Goal: Communication & Community: Answer question/provide support

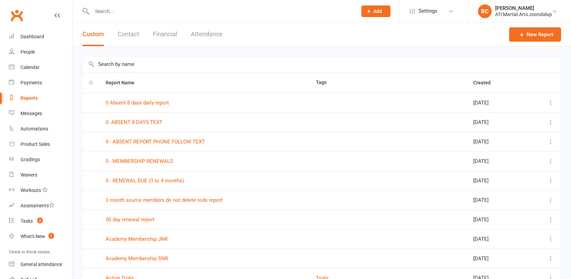
select select "100"
click at [122, 15] on input "text" at bounding box center [219, 11] width 258 height 10
type input "u"
drag, startPoint x: 106, startPoint y: 11, endPoint x: 73, endPoint y: 9, distance: 32.9
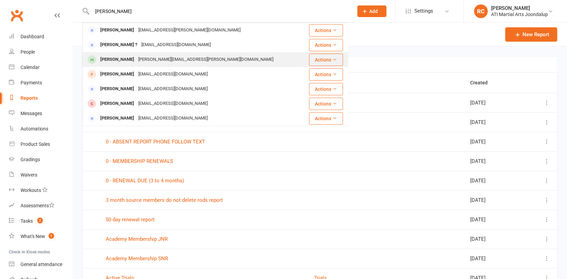
type input "[PERSON_NAME]"
click at [118, 61] on div "[PERSON_NAME]" at bounding box center [117, 60] width 38 height 10
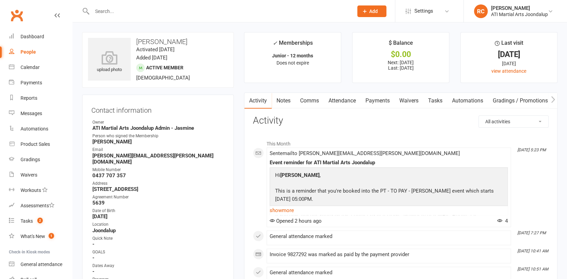
click at [316, 103] on link "Comms" at bounding box center [309, 101] width 28 height 16
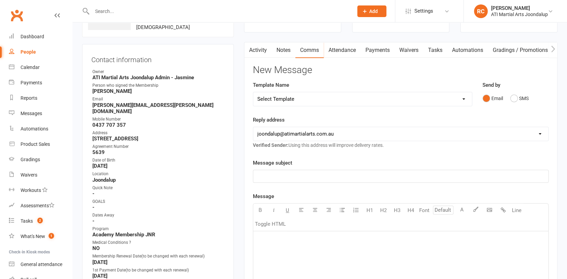
scroll to position [105, 0]
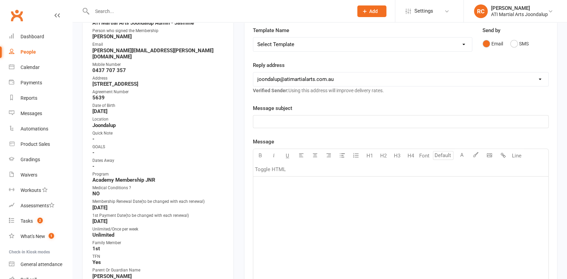
click at [294, 123] on p "﻿" at bounding box center [400, 122] width 287 height 8
drag, startPoint x: 285, startPoint y: 121, endPoint x: 255, endPoint y: 118, distance: 29.9
click at [255, 118] on div "KuLuc" at bounding box center [400, 122] width 295 height 12
drag, startPoint x: 294, startPoint y: 121, endPoint x: 280, endPoint y: 122, distance: 13.7
click at [280, 122] on p "[PERSON_NAME] PT times" at bounding box center [400, 122] width 287 height 8
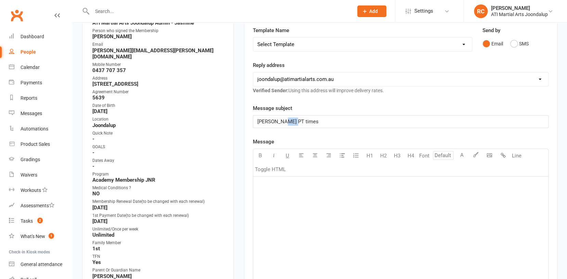
click at [295, 123] on p "[PERSON_NAME] PT times" at bounding box center [400, 122] width 287 height 8
drag, startPoint x: 294, startPoint y: 122, endPoint x: 279, endPoint y: 124, distance: 15.2
click at [279, 124] on p "[PERSON_NAME] PT times" at bounding box center [400, 122] width 287 height 8
drag, startPoint x: 279, startPoint y: 122, endPoint x: 271, endPoint y: 123, distance: 8.3
click at [271, 123] on span "[PERSON_NAME] PT [DATE]" at bounding box center [289, 122] width 64 height 6
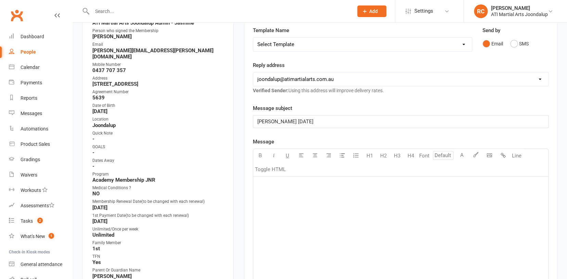
click at [298, 121] on p "[PERSON_NAME] [DATE]" at bounding box center [400, 122] width 287 height 8
click at [278, 189] on div "﻿" at bounding box center [400, 228] width 295 height 103
drag, startPoint x: 328, startPoint y: 197, endPoint x: 324, endPoint y: 197, distance: 3.8
click at [324, 197] on span "I won't be at ATI n Thursdays fir" at bounding box center [292, 196] width 71 height 6
click at [367, 195] on span "I won't be at ATI n Thursdays for the next 10 week" at bounding box center [313, 196] width 113 height 6
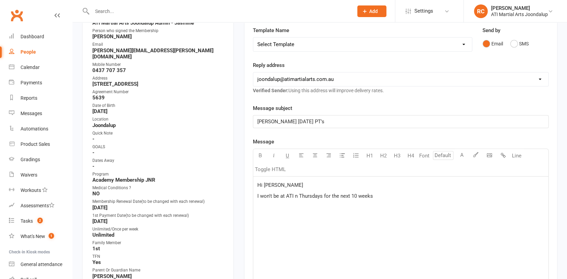
click at [376, 197] on p "I won't be at ATI n Thursdays for the next 10 weeks" at bounding box center [400, 196] width 287 height 8
click at [296, 197] on span "I won't be at ATI n Thursdays for the next 10 weeks" at bounding box center [315, 196] width 116 height 6
click at [297, 196] on span "I won't be at ATI nThursdays for the next 10 weeks" at bounding box center [314, 196] width 114 height 6
click at [296, 196] on span "I won't be at ATI n Thursdays for the next 10 weeks" at bounding box center [315, 196] width 116 height 6
click at [294, 197] on span "I won't be at ATI n Thursdays for the next 10 weeks" at bounding box center [315, 196] width 116 height 6
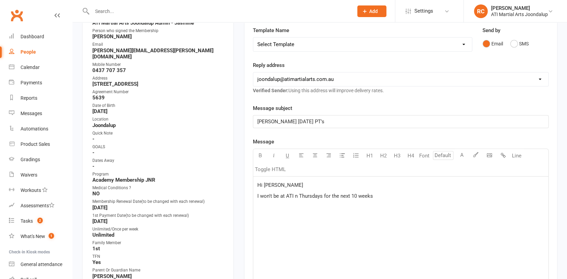
click at [293, 196] on span "I won't be at ATI n Thursdays for the next 10 weeks" at bounding box center [315, 196] width 116 height 6
click at [294, 196] on span "I won't be at ATI n Thursdays for the next 10 weeks" at bounding box center [315, 196] width 116 height 6
click at [389, 195] on p "I won't be at [GEOGRAPHIC_DATA] on Thursdays for the next 10 weeks" at bounding box center [400, 196] width 287 height 8
click at [374, 196] on span "I won't be at [GEOGRAPHIC_DATA] on Thursdays for the next 10 weeks" at bounding box center [337, 196] width 160 height 6
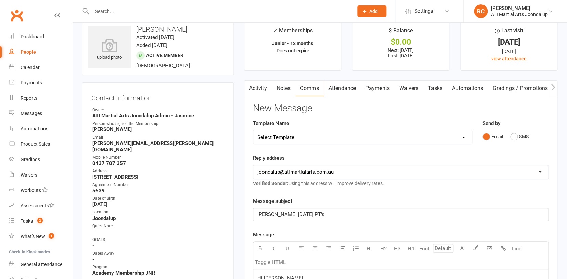
scroll to position [117, 0]
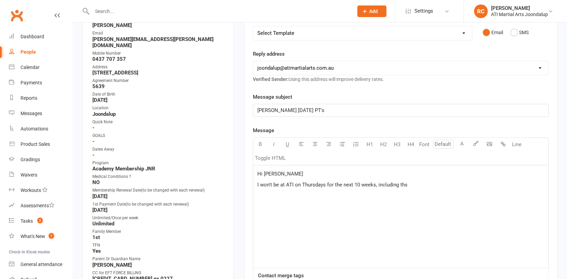
click at [402, 187] on span "I won't be at ATI on Thursdays for the next 10 weeks, including ths" at bounding box center [332, 185] width 150 height 6
click at [422, 190] on div "Hi [PERSON_NAME] I won't be at ATI on Thursdays for the next 10 weeks, includin…" at bounding box center [400, 217] width 295 height 103
click at [470, 183] on span "I won't be at [GEOGRAPHIC_DATA] on Thursdays for the next 10 weeks, including t…" at bounding box center [373, 185] width 232 height 6
click at [258, 207] on span "if you" at bounding box center [263, 207] width 13 height 6
drag, startPoint x: 260, startPoint y: 205, endPoint x: 254, endPoint y: 206, distance: 5.9
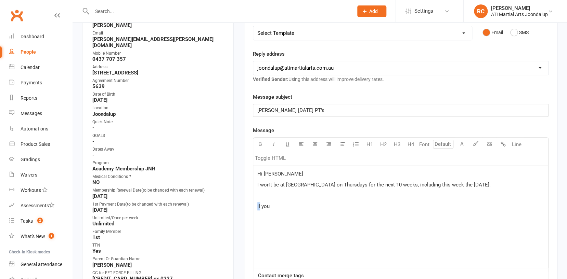
click at [254, 206] on div "Hi [PERSON_NAME] won't be at ATI on Thursdays for the next 10 weeks, including …" at bounding box center [400, 217] width 295 height 103
click at [275, 206] on p "If you" at bounding box center [400, 206] width 287 height 8
click at [309, 207] on p "If you want to contuni" at bounding box center [400, 206] width 287 height 8
drag, startPoint x: 307, startPoint y: 206, endPoint x: 289, endPoint y: 207, distance: 18.1
click at [289, 207] on p "If you want to contuni" at bounding box center [400, 206] width 287 height 8
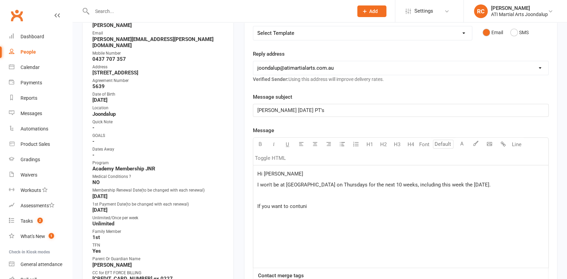
click at [288, 206] on span "If you want to contuni" at bounding box center [282, 207] width 50 height 6
drag, startPoint x: 289, startPoint y: 206, endPoint x: 306, endPoint y: 207, distance: 17.1
click at [306, 207] on p "If you want to contuni" at bounding box center [400, 206] width 287 height 8
drag, startPoint x: 394, startPoint y: 207, endPoint x: 410, endPoint y: 205, distance: 16.5
click at [410, 205] on p "If you want to continue to have his PT's [DATE] than we would" at bounding box center [400, 206] width 287 height 8
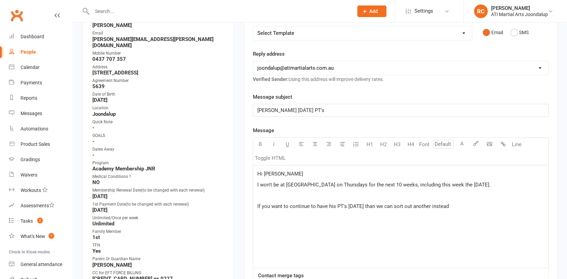
click at [449, 205] on span "If you want to continue to have his PT's [DATE] than we can sort out another in…" at bounding box center [353, 207] width 192 height 6
click at [459, 205] on p "If you want to continue to have his PT's [DATE] than we can sort out another in…" at bounding box center [400, 206] width 287 height 8
drag, startPoint x: 456, startPoint y: 205, endPoint x: 449, endPoint y: 206, distance: 7.2
click at [449, 206] on p "If you want to continue to have his PT's [DATE] than we can sort out another in…" at bounding box center [400, 206] width 287 height 8
click at [460, 205] on p "If you want to continue to have his PT's [DATE] than we can sort out another in…" at bounding box center [400, 206] width 287 height 8
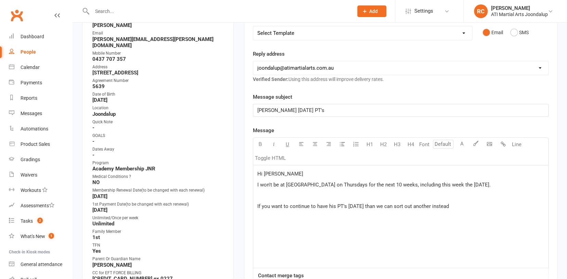
drag, startPoint x: 458, startPoint y: 205, endPoint x: 441, endPoint y: 207, distance: 17.6
click at [441, 207] on p "If you want to continue to have his PT's [DATE] than we can sort out another in…" at bounding box center [400, 206] width 287 height 8
drag, startPoint x: 487, startPoint y: 207, endPoint x: 500, endPoint y: 206, distance: 13.0
click at [500, 206] on p "If you want to continue to have his PT's [DATE] than we can sort out another in…" at bounding box center [400, 206] width 287 height 8
click at [461, 205] on span "If you want to continue to have his PT's [DATE] than we can sort out another in…" at bounding box center [382, 207] width 250 height 6
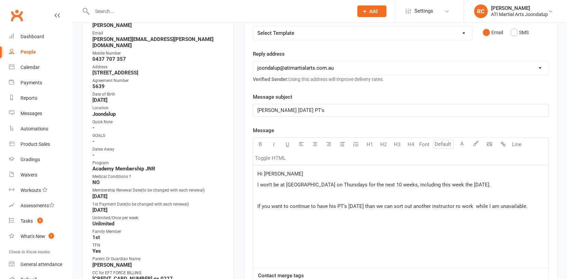
click at [465, 207] on span "If you want to continue to have his PT's [DATE] than we can sort out another in…" at bounding box center [392, 207] width 270 height 6
drag, startPoint x: 465, startPoint y: 207, endPoint x: 461, endPoint y: 207, distance: 3.8
click at [461, 207] on span "If you want to continue to have his PT's [DATE] than we can sort out another in…" at bounding box center [392, 207] width 270 height 6
click at [482, 205] on span "If you want to continue to have his PT's [DATE] than we can sort out another in…" at bounding box center [392, 207] width 270 height 6
click at [322, 212] on p "If you want to continue to have his PT's [DATE] than we can sort out another in…" at bounding box center [400, 210] width 287 height 16
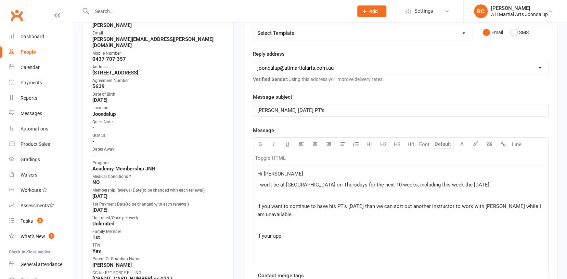
drag, startPoint x: 279, startPoint y: 198, endPoint x: 286, endPoint y: 235, distance: 36.8
click at [286, 235] on p "If your app" at bounding box center [400, 236] width 287 height 8
drag, startPoint x: 286, startPoint y: 235, endPoint x: 275, endPoint y: 235, distance: 10.9
click at [275, 235] on p "If your app" at bounding box center [400, 236] width 287 height 8
drag, startPoint x: 273, startPoint y: 235, endPoint x: 280, endPoint y: 236, distance: 7.2
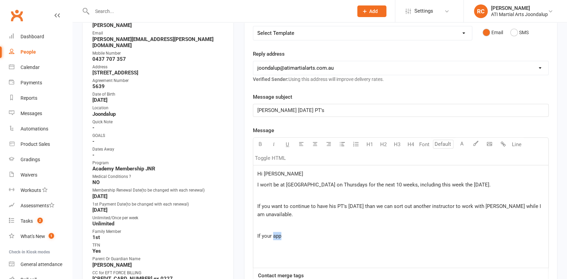
click at [280, 236] on span "If your app" at bounding box center [269, 236] width 24 height 6
click at [271, 236] on span "If your" at bounding box center [264, 236] width 14 height 6
click at [391, 235] on span "If you are happy to change the day of our pt to a [DATE] at :" at bounding box center [324, 236] width 134 height 6
drag, startPoint x: 415, startPoint y: 234, endPoint x: 406, endPoint y: 236, distance: 9.5
click at [406, 236] on span "If you are happy to change the day of our pt to a [DATE] at 5:1bgt55" at bounding box center [333, 236] width 152 height 6
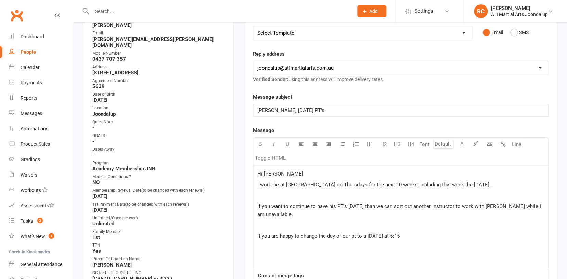
click at [425, 233] on p "If you are happy to change the day of our pt to a [DATE] at 5:15" at bounding box center [400, 236] width 287 height 8
drag, startPoint x: 422, startPoint y: 236, endPoint x: 431, endPoint y: 235, distance: 8.6
click at [422, 235] on span "If you are happy to change the day of our pt to a [DATE] at 5:15 than I am" at bounding box center [339, 236] width 165 height 6
drag, startPoint x: 447, startPoint y: 235, endPoint x: 433, endPoint y: 237, distance: 13.8
click at [433, 237] on p "If you are happy to change the day of our pt to a [DATE] at 5:15 than I can onto" at bounding box center [400, 236] width 287 height 8
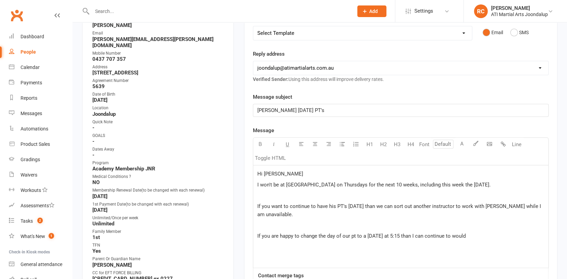
drag, startPoint x: 465, startPoint y: 234, endPoint x: 476, endPoint y: 234, distance: 11.3
click at [476, 234] on p "If you are happy to change the day of our pt to a [DATE] at 5:15 than I can con…" at bounding box center [400, 236] width 287 height 8
drag, startPoint x: 474, startPoint y: 235, endPoint x: 485, endPoint y: 237, distance: 11.2
click at [485, 237] on p "If you are happy to change the day of our pt to a [DATE] at 5:15 than I can con…" at bounding box center [400, 236] width 287 height 8
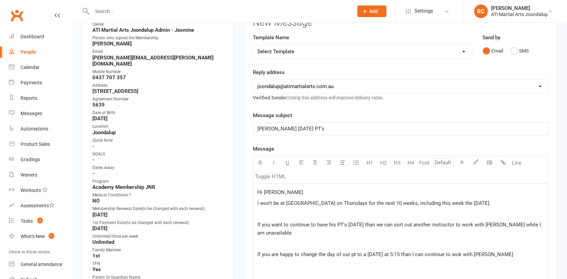
scroll to position [109, 0]
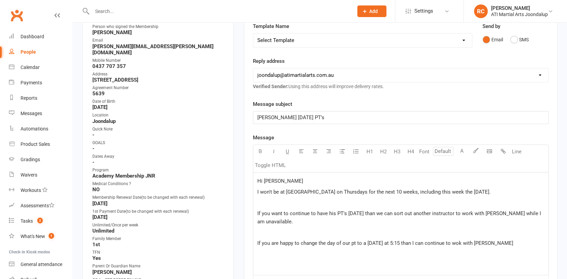
click at [493, 241] on span "If you are happy to change the day of our pt to a [DATE] at 5:15 than I can con…" at bounding box center [385, 243] width 256 height 6
click at [465, 242] on span "If you are happy to change the day of our pt to a [DATE] at 5:15 than I can con…" at bounding box center [385, 243] width 257 height 6
click at [498, 243] on p "If you are happy to change the day of our pt to a [DATE] at 5:15 than I can con…" at bounding box center [400, 243] width 287 height 8
click at [277, 250] on p "﻿" at bounding box center [400, 254] width 287 height 8
click at [259, 229] on p "﻿" at bounding box center [400, 232] width 287 height 8
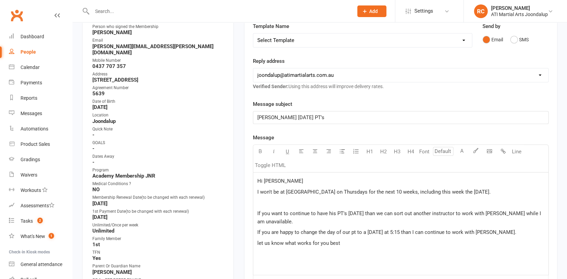
click at [260, 211] on span "If you want to continue to have his PT's [DATE] than we can sort out another in…" at bounding box center [399, 218] width 285 height 14
click at [260, 205] on p "﻿" at bounding box center [400, 203] width 287 height 8
click at [286, 219] on p "If you want to continue to have his PT's [DATE] than we can sort out another in…" at bounding box center [400, 218] width 287 height 16
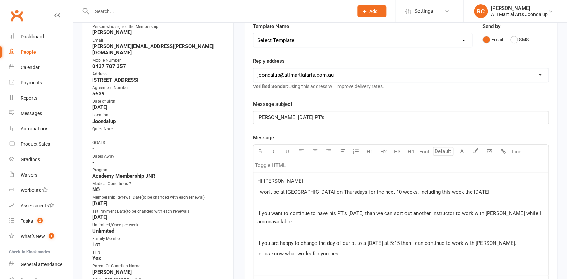
click at [508, 245] on p "If you are happy to change the day of our pt to a [DATE] at 5:15 than I can con…" at bounding box center [400, 243] width 287 height 8
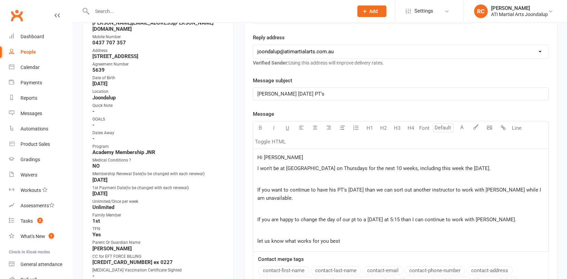
scroll to position [158, 0]
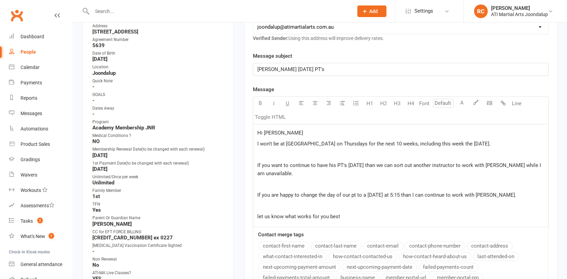
click at [259, 214] on span "let us know what works for you best" at bounding box center [298, 217] width 83 height 6
click at [257, 214] on span "let us know what works for you best" at bounding box center [298, 217] width 83 height 6
drag, startPoint x: 328, startPoint y: 215, endPoint x: 313, endPoint y: 215, distance: 15.4
click at [313, 215] on span "Let us know what works for you best" at bounding box center [299, 217] width 84 height 6
click at [333, 215] on p "Let us know what works best" at bounding box center [400, 217] width 287 height 8
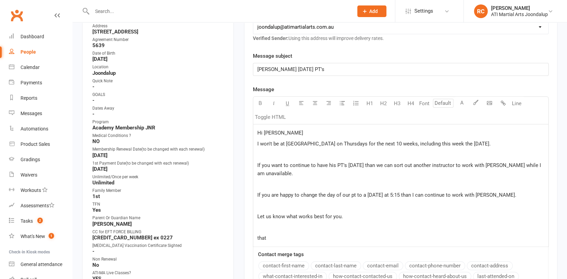
drag, startPoint x: 269, startPoint y: 239, endPoint x: 265, endPoint y: 237, distance: 4.8
click at [265, 237] on p "that" at bounding box center [400, 238] width 287 height 8
drag, startPoint x: 268, startPoint y: 236, endPoint x: 263, endPoint y: 237, distance: 4.6
click at [263, 237] on p "that" at bounding box center [400, 238] width 287 height 8
click at [267, 237] on p "that" at bounding box center [400, 238] width 287 height 8
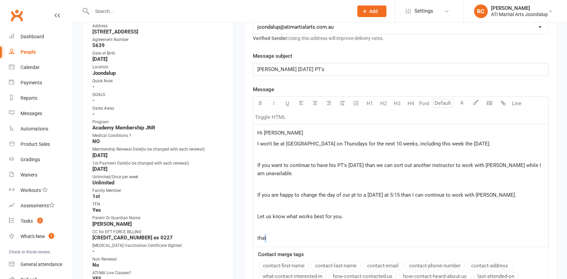
click at [266, 236] on span "that" at bounding box center [261, 238] width 9 height 6
drag, startPoint x: 266, startPoint y: 236, endPoint x: 254, endPoint y: 238, distance: 12.1
click at [254, 238] on div "Hi [PERSON_NAME] won't be at ATI on Thursdays for the next 10 weeks, including …" at bounding box center [400, 186] width 295 height 123
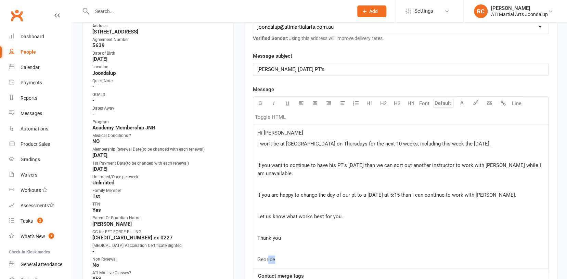
drag, startPoint x: 275, startPoint y: 257, endPoint x: 267, endPoint y: 260, distance: 7.6
click at [267, 260] on span "Georide" at bounding box center [266, 260] width 18 height 6
click at [257, 143] on span "I won't be at [GEOGRAPHIC_DATA] on Thursdays for the next 10 weeks, including t…" at bounding box center [373, 144] width 233 height 6
click at [298, 143] on span "sorry for missing lsI won't be at [GEOGRAPHIC_DATA] on Thursdays for the next 1…" at bounding box center [396, 144] width 278 height 6
click at [303, 144] on span "sorry for missing lasI won't be at [GEOGRAPHIC_DATA] on Thursdays for the next …" at bounding box center [397, 144] width 280 height 6
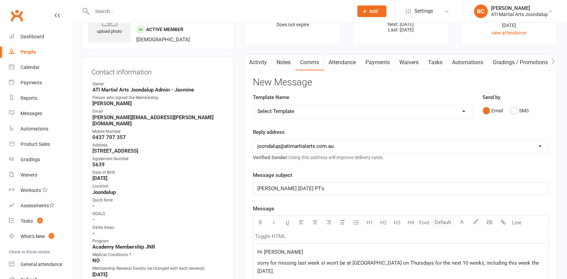
scroll to position [49, 0]
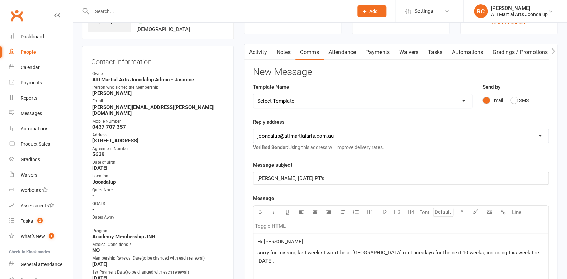
click at [318, 255] on span "sorry for missing last week sI won't be at [GEOGRAPHIC_DATA] on Thursdays for t…" at bounding box center [398, 257] width 283 height 14
click at [317, 254] on span "sorry for missing last week sI won't be at [GEOGRAPHIC_DATA] on Thursdays for t…" at bounding box center [398, 257] width 283 height 14
click at [348, 253] on span "sorry for missing last weeks PT with no toI won't be at ATI on Thursdays for th…" at bounding box center [393, 257] width 272 height 14
click at [346, 253] on span "sorry for missing last weeks PT with no toI won't be at ATI on Thursdays for th…" at bounding box center [393, 257] width 272 height 14
click at [348, 253] on span "sorry for missing last weeks PT with no toI won't be at ATI on Thursdays for th…" at bounding box center [393, 257] width 272 height 14
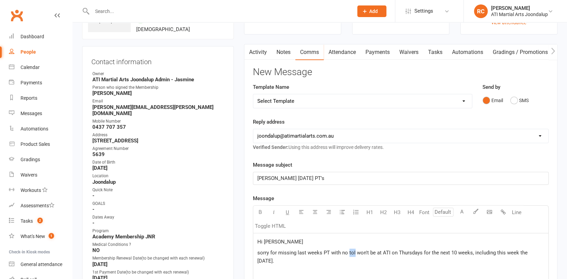
click at [349, 253] on span "sorry for missing last weeks PT with no toI won't be at ATI on Thursdays for th…" at bounding box center [393, 257] width 272 height 14
click at [350, 253] on span "sorry for missing last weeks PT with no toI won't be at ATI on Thursdays for th…" at bounding box center [393, 257] width 272 height 14
drag, startPoint x: 350, startPoint y: 253, endPoint x: 346, endPoint y: 253, distance: 3.8
click at [346, 253] on span "sorry for missing last weeks PT with no toI won't be at ATI on Thursdays for th…" at bounding box center [393, 257] width 272 height 14
drag, startPoint x: 359, startPoint y: 252, endPoint x: 366, endPoint y: 253, distance: 6.2
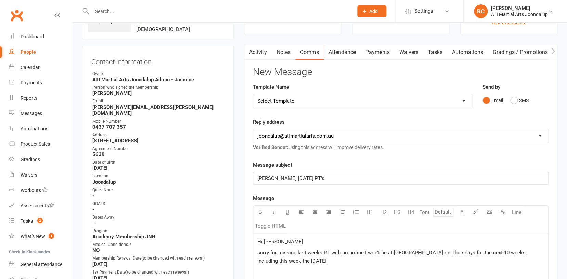
click at [359, 252] on span "sorry for missing last weeks PT with no notice I won't be at [GEOGRAPHIC_DATA] …" at bounding box center [392, 257] width 271 height 14
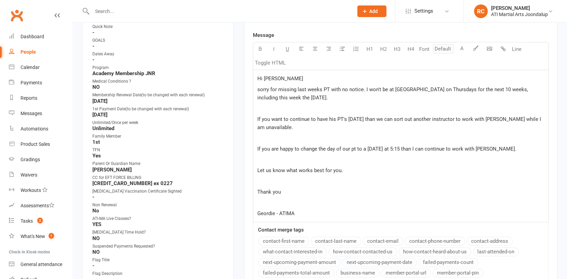
scroll to position [207, 0]
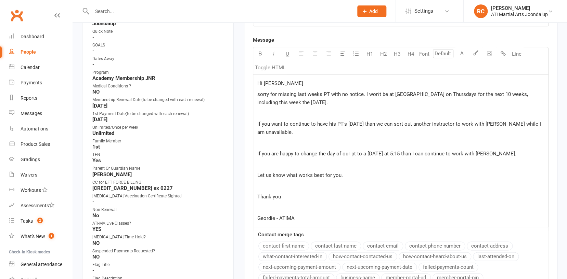
click at [266, 205] on p "﻿" at bounding box center [400, 208] width 287 height 8
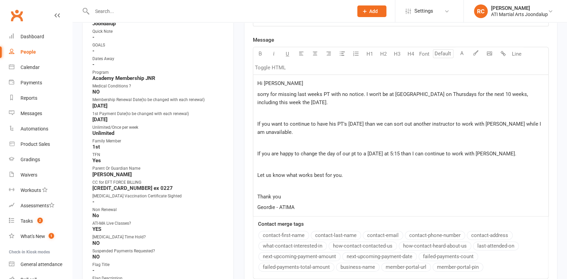
click at [258, 93] on span "sorry for missing last weeks PT with no notice. I won't be at [GEOGRAPHIC_DATA]…" at bounding box center [393, 98] width 272 height 14
drag, startPoint x: 329, startPoint y: 94, endPoint x: 360, endPoint y: 95, distance: 30.8
click at [360, 95] on span "Sorry for missing last weeks PT with no notice. I won't be at [GEOGRAPHIC_DATA]…" at bounding box center [393, 98] width 272 height 14
click at [327, 94] on span "Sorry for missing last weeks PT . I won't be at [GEOGRAPHIC_DATA] on Thursdays …" at bounding box center [399, 98] width 285 height 14
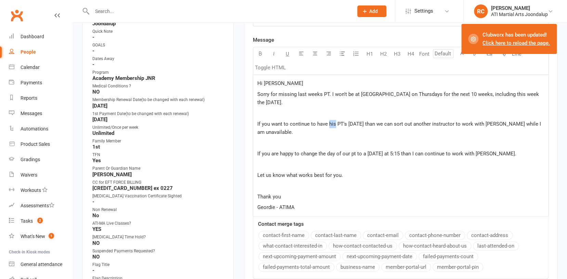
drag, startPoint x: 333, startPoint y: 123, endPoint x: 328, endPoint y: 123, distance: 5.1
click at [328, 123] on span "If you want to continue to have his PT's [DATE] than we can sort out another in…" at bounding box center [399, 128] width 285 height 14
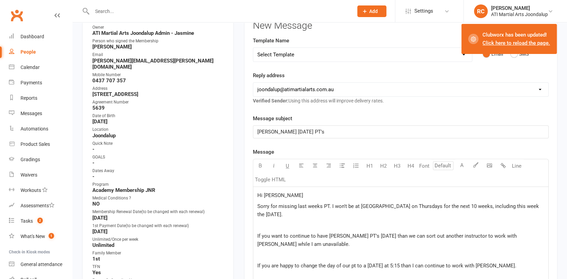
scroll to position [98, 0]
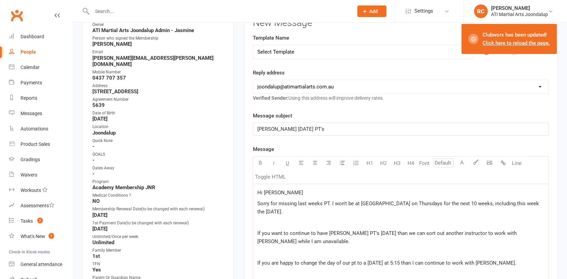
click at [312, 130] on p "[PERSON_NAME] [DATE] PT's" at bounding box center [400, 129] width 287 height 8
click at [325, 130] on span "[PERSON_NAME] [DATE] PT's with Mr [PERSON_NAME]" at bounding box center [320, 129] width 126 height 6
click at [339, 130] on p "[PERSON_NAME] [DATE] PT's with Mr [PERSON_NAME]" at bounding box center [400, 129] width 287 height 8
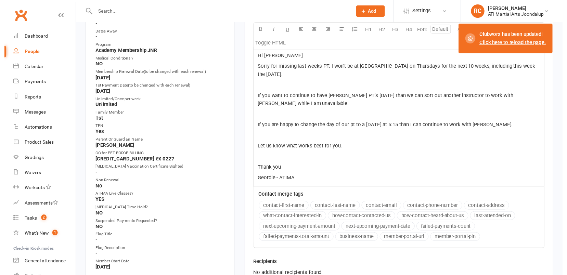
scroll to position [284, 0]
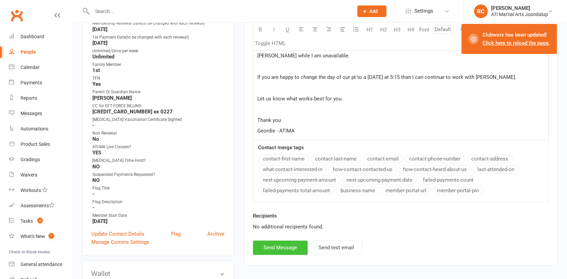
click at [291, 242] on button "Send Message" at bounding box center [280, 248] width 55 height 14
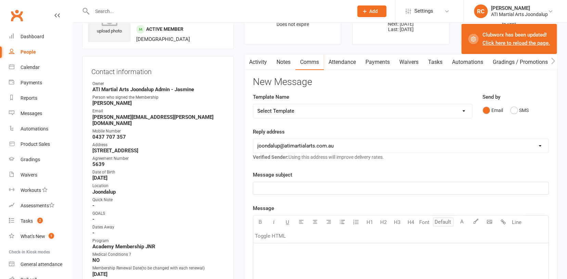
scroll to position [38, 0]
click at [256, 64] on link "Activity" at bounding box center [257, 63] width 27 height 16
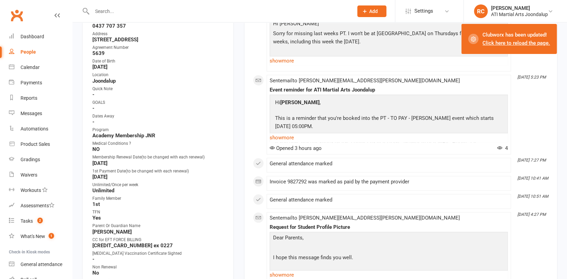
scroll to position [18, 0]
